Goal: Obtain resource: Obtain resource

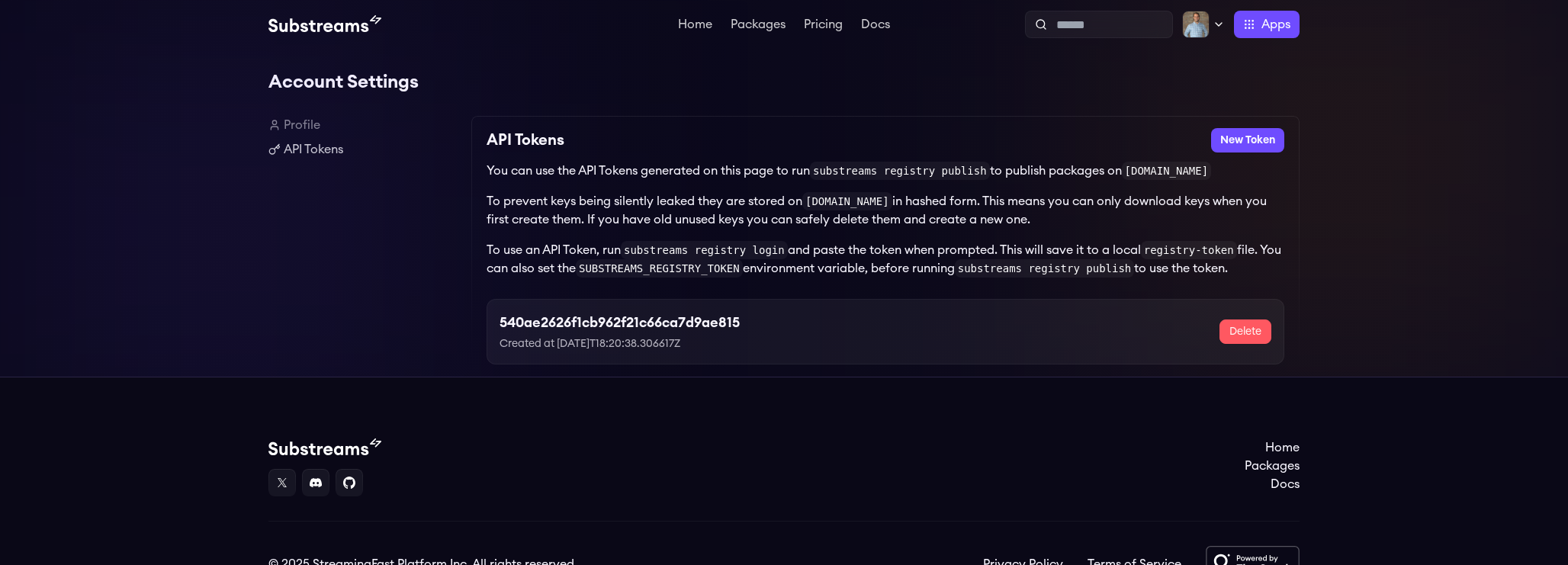
click at [642, 319] on h3 "540ae2626f1cb962f21c66ca7d9ae815" at bounding box center [620, 322] width 240 height 22
copy h3 "540ae2626f1cb962f21c66ca7d9ae815"
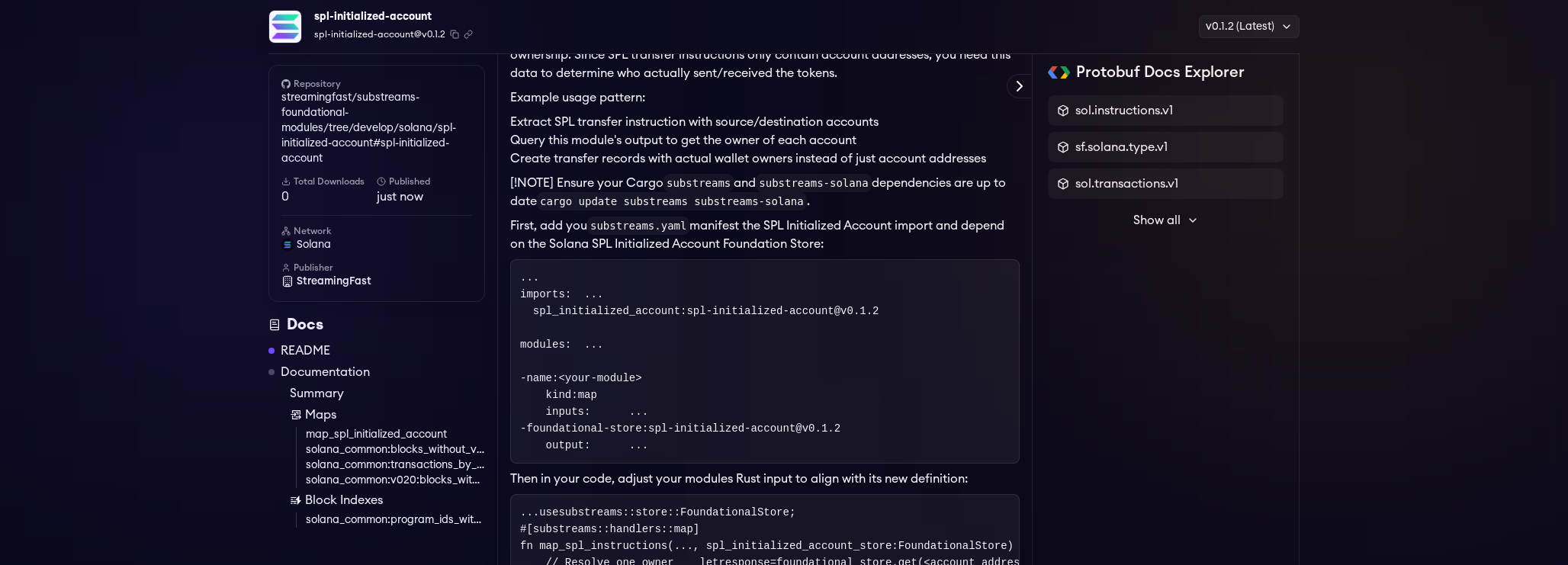
scroll to position [373, 0]
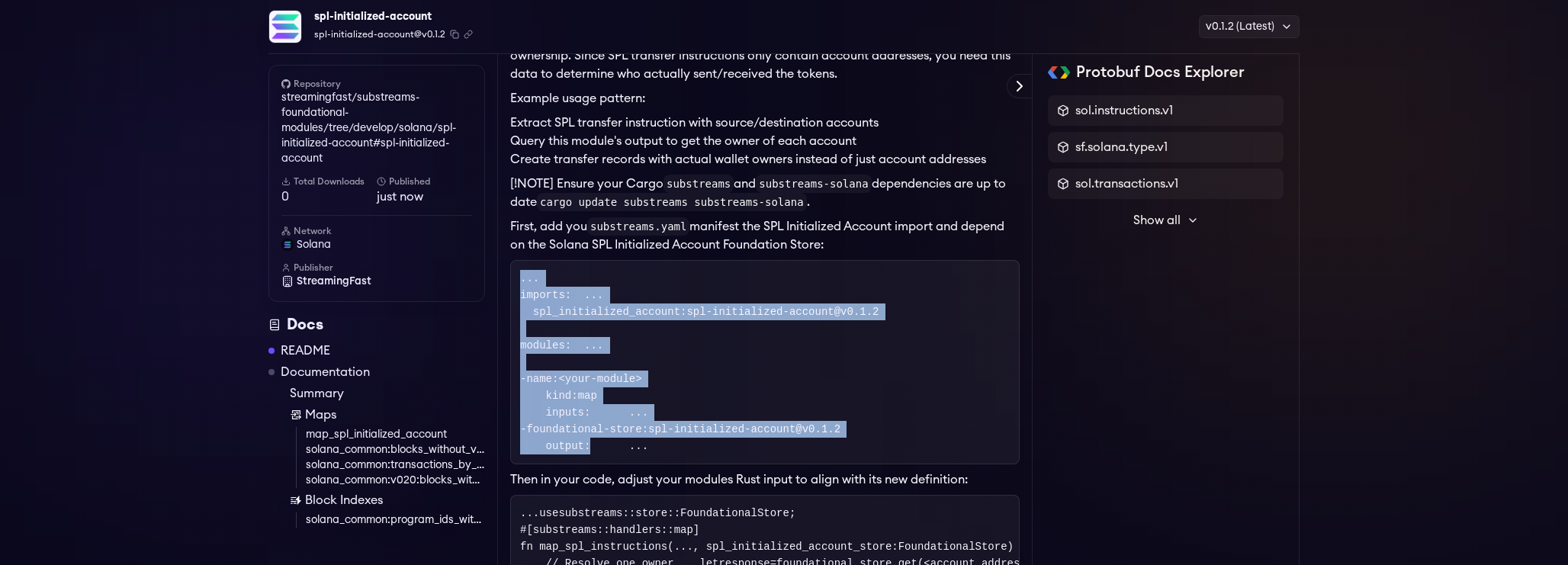
drag, startPoint x: 523, startPoint y: 279, endPoint x: 714, endPoint y: 509, distance: 299.0
click at [714, 464] on pre "... imports : ... spl_initialized_account : spl-initialized-account@v0.1.2 modu…" at bounding box center [765, 362] width 509 height 204
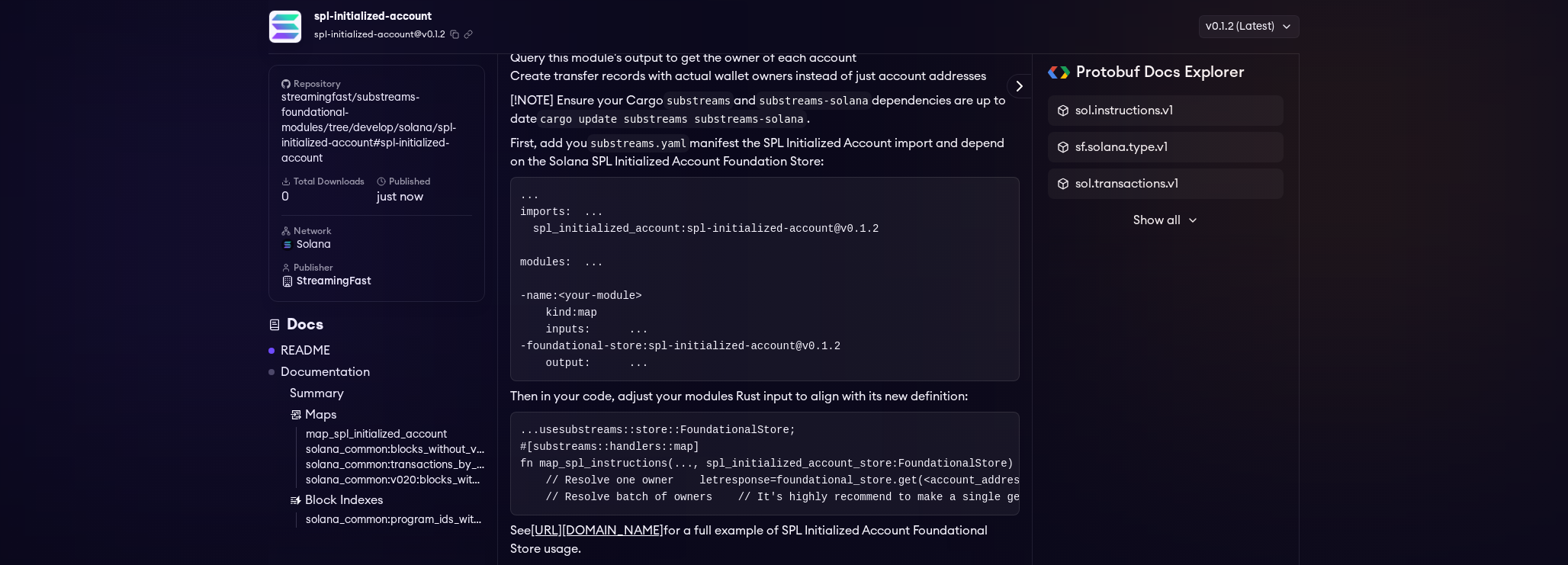
scroll to position [0, 0]
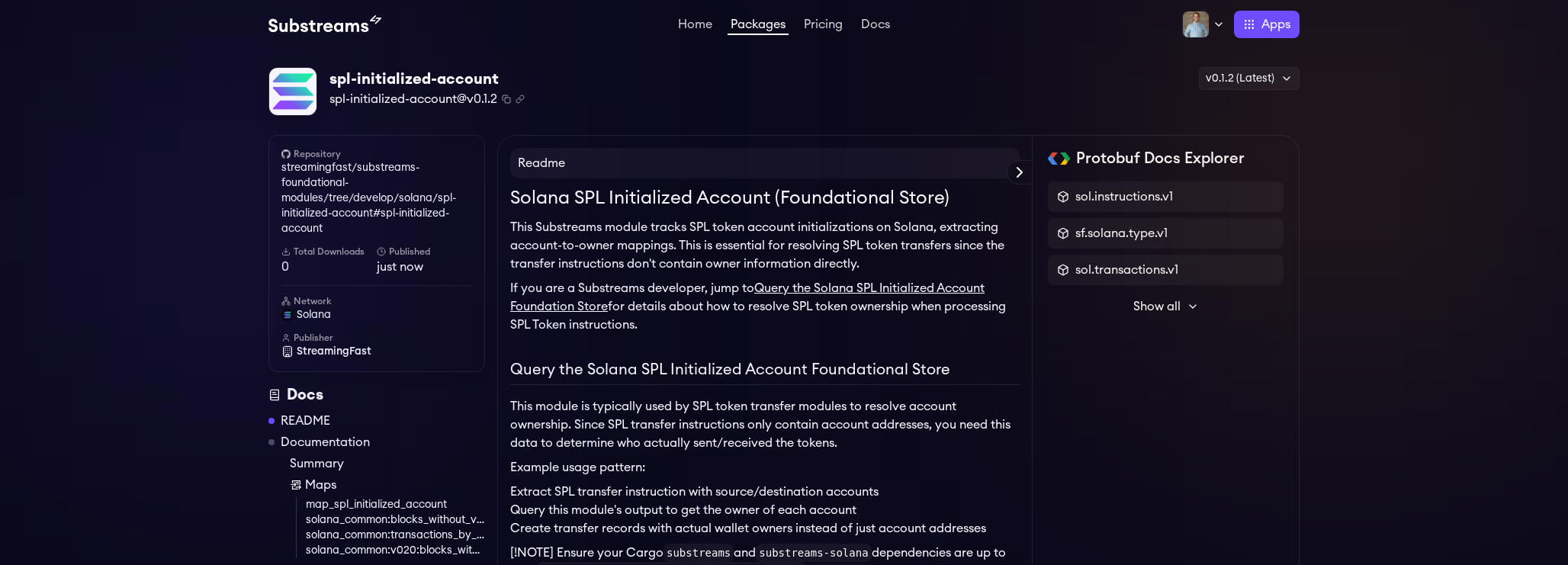
click at [365, 149] on h6 "Repository" at bounding box center [376, 153] width 191 height 12
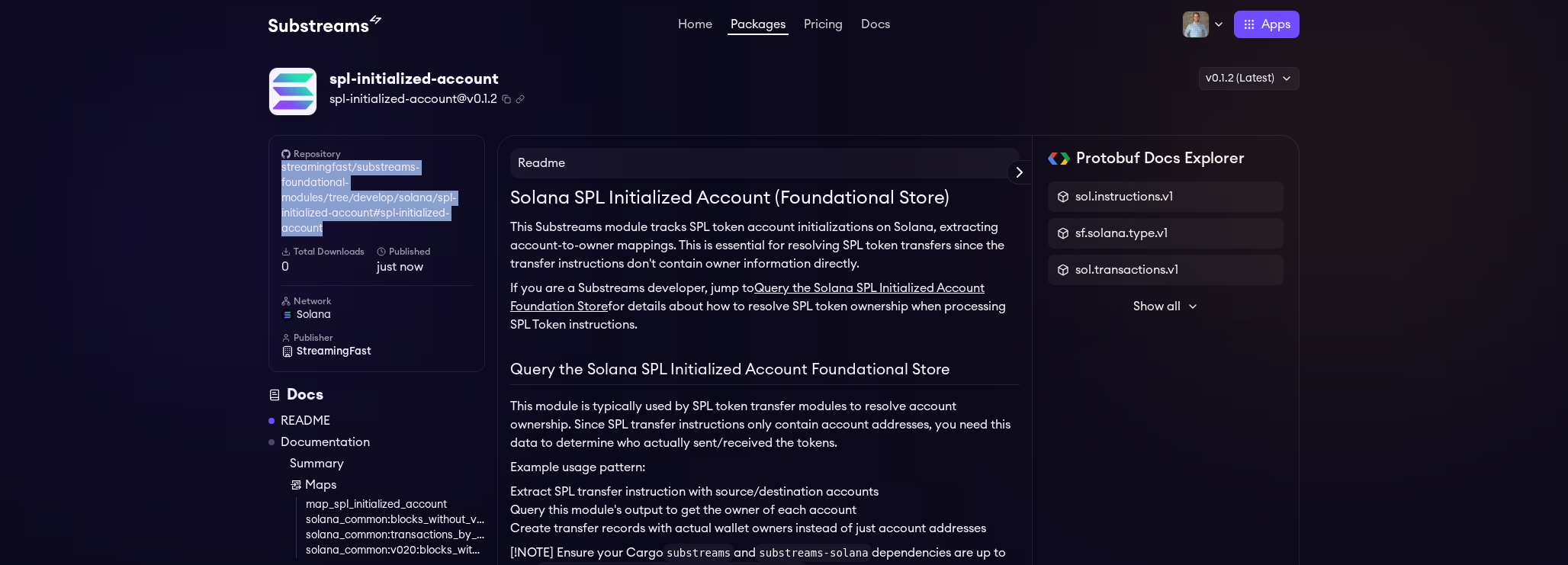
drag, startPoint x: 276, startPoint y: 163, endPoint x: 360, endPoint y: 236, distance: 111.3
click at [360, 236] on div "Repository streamingfast/substreams-foundational-modules/tree/develop/solana/sp…" at bounding box center [376, 253] width 216 height 237
click at [354, 232] on link "streamingfast/substreams-foundational-modules/tree/develop/solana/spl-initializ…" at bounding box center [376, 199] width 191 height 77
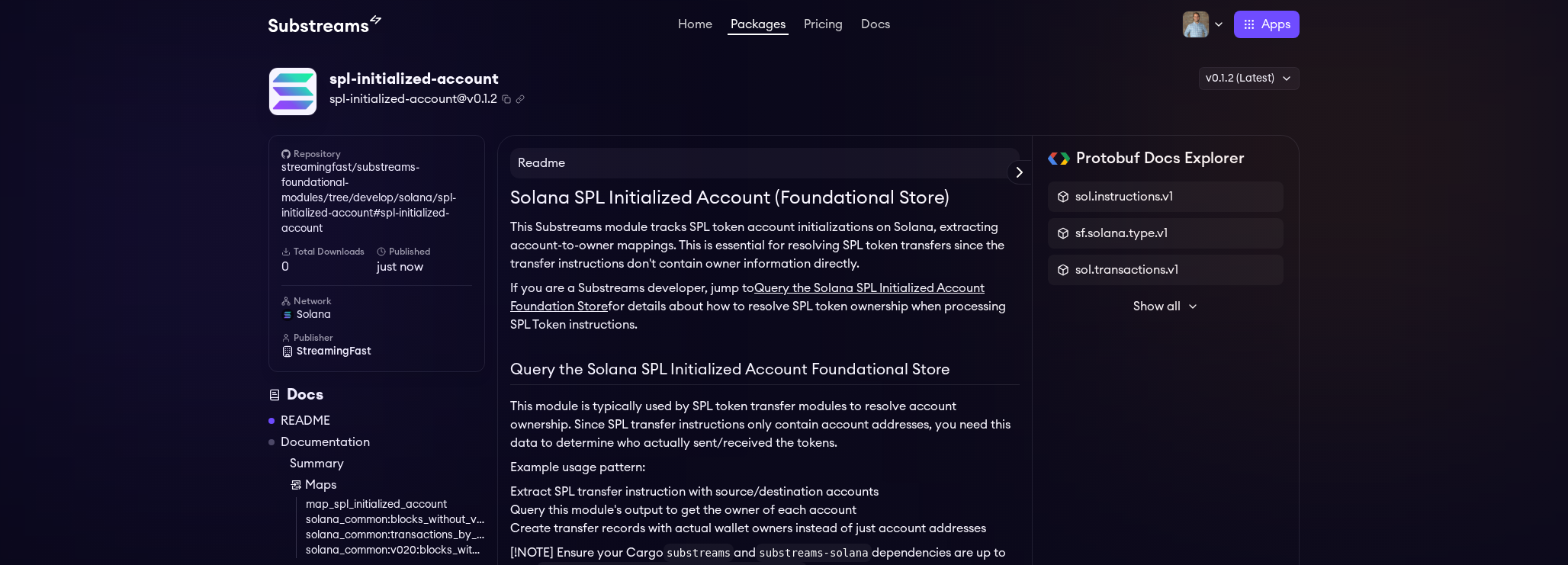
click at [663, 74] on div "spl-initialized-account spl-initialized-account@v0.1.2 Copied! Copied! v0.1.2 (…" at bounding box center [783, 92] width 1031 height 49
drag, startPoint x: 551, startPoint y: 100, endPoint x: 311, endPoint y: 87, distance: 240.4
click at [311, 87] on div "spl-initialized-account spl-initialized-account@v0.1.2 Copied! Copied! v0.1.2 (…" at bounding box center [783, 92] width 1031 height 49
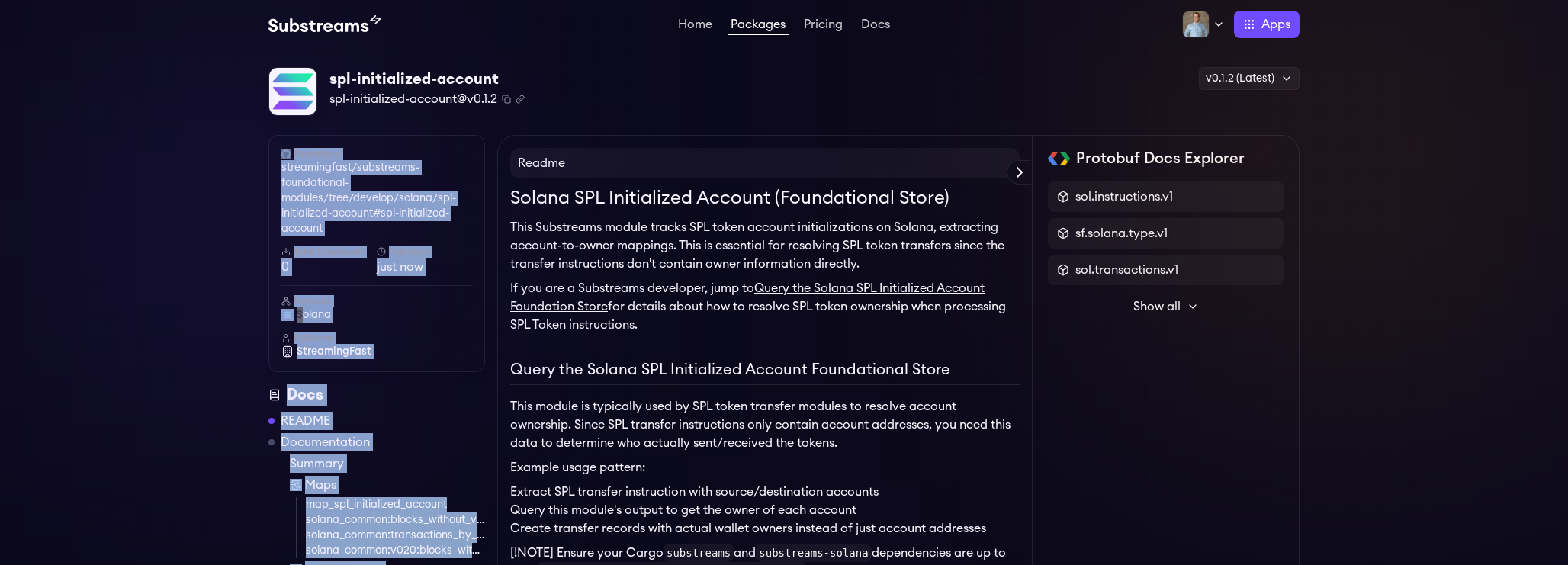
drag, startPoint x: 414, startPoint y: 121, endPoint x: 718, endPoint y: 124, distance: 304.0
